Goal: Information Seeking & Learning: Learn about a topic

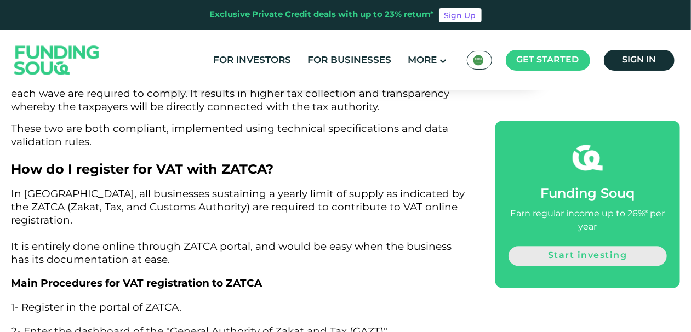
scroll to position [5219, 0]
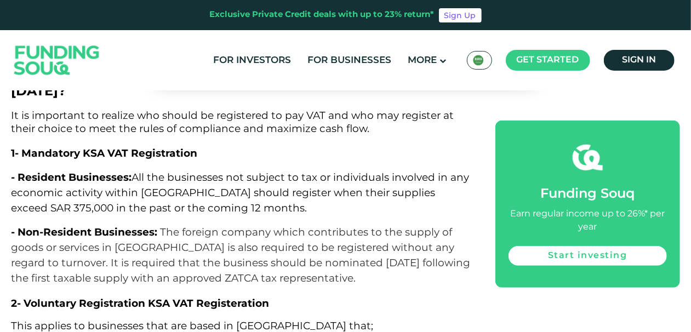
scroll to position [2259, 0]
